Goal: Find specific page/section: Find specific page/section

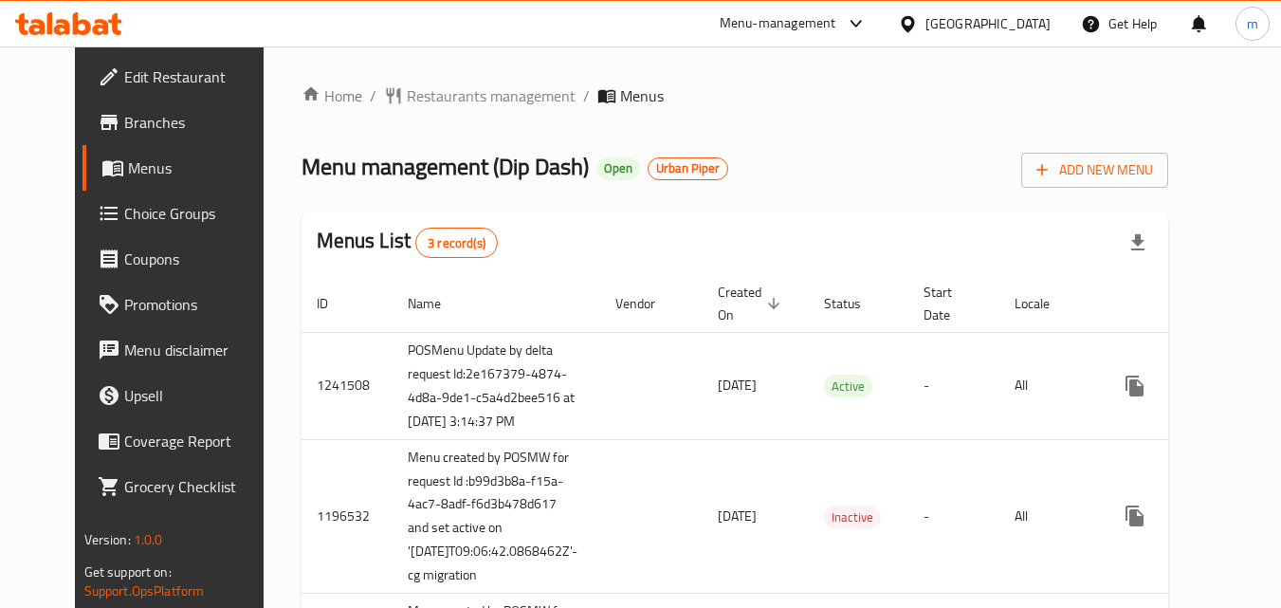
click at [993, 29] on div "[GEOGRAPHIC_DATA]" at bounding box center [987, 23] width 125 height 21
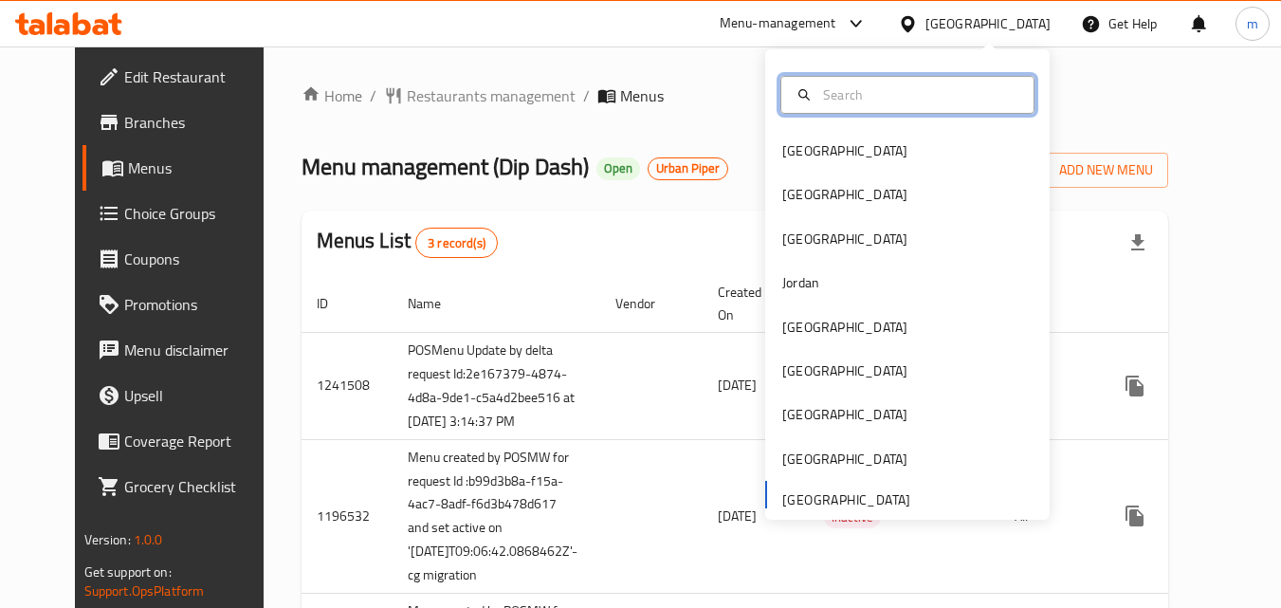
click at [893, 88] on input "text" at bounding box center [919, 94] width 207 height 21
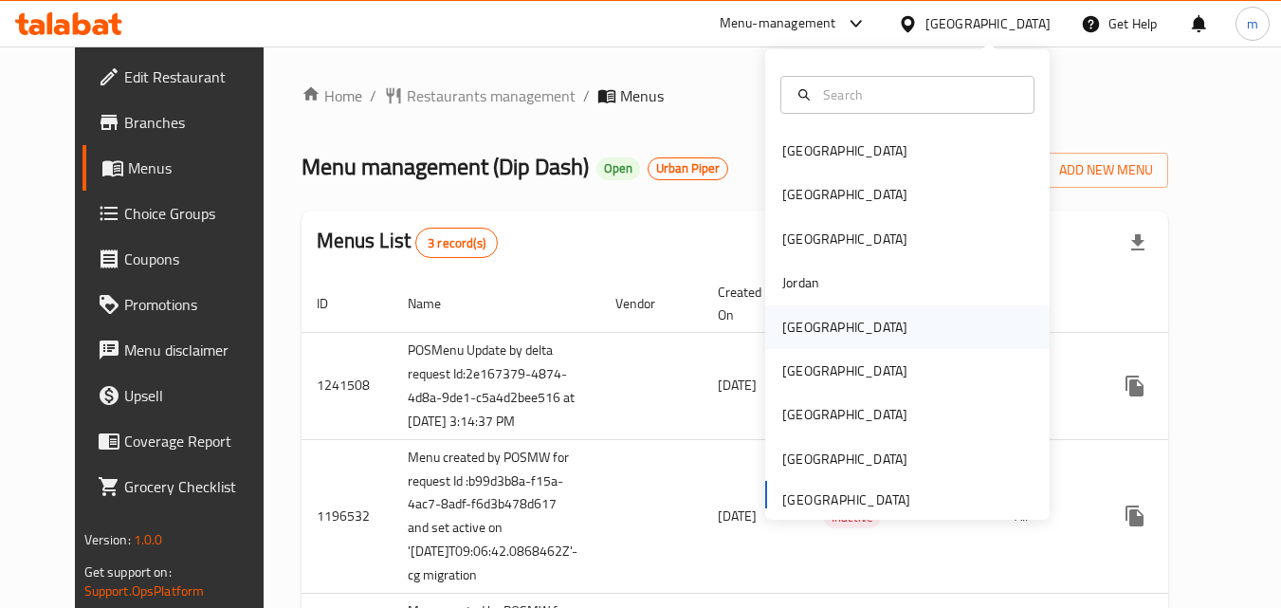
click at [789, 324] on div "[GEOGRAPHIC_DATA]" at bounding box center [844, 327] width 125 height 21
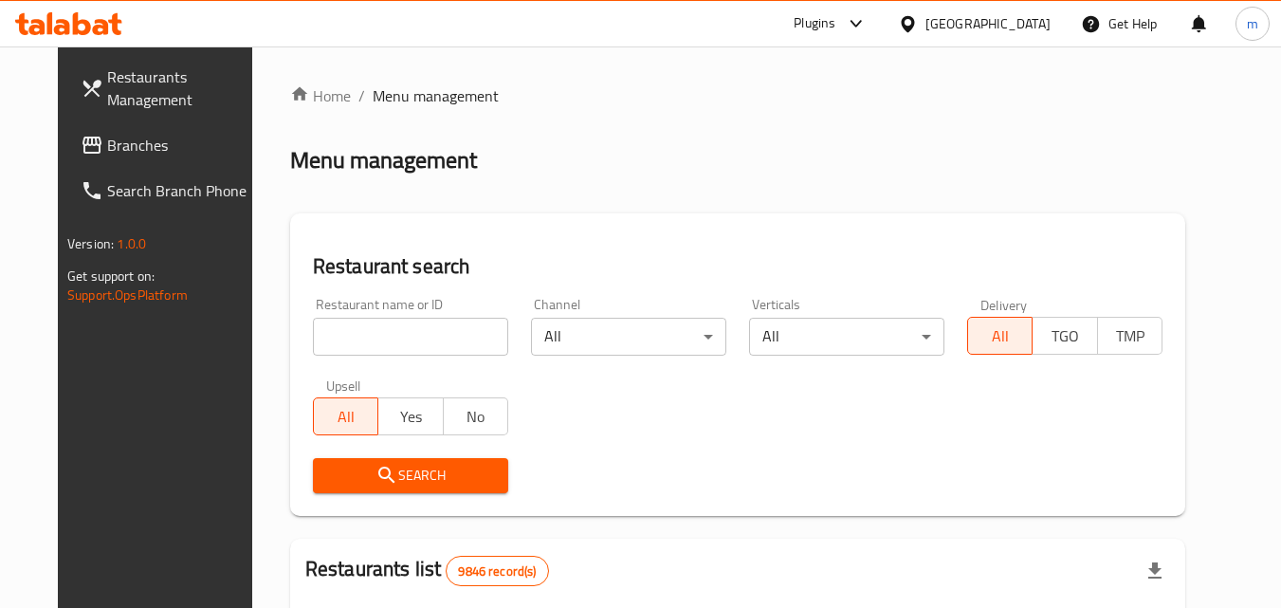
click at [107, 137] on span "Branches" at bounding box center [182, 145] width 150 height 23
